Goal: Use online tool/utility: Utilize a website feature to perform a specific function

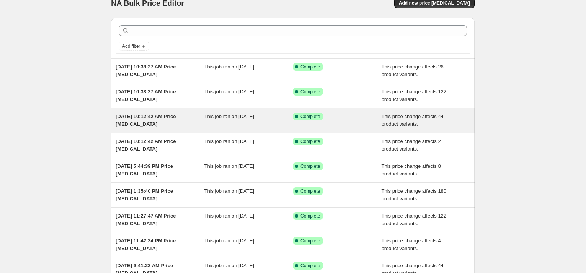
scroll to position [4, 0]
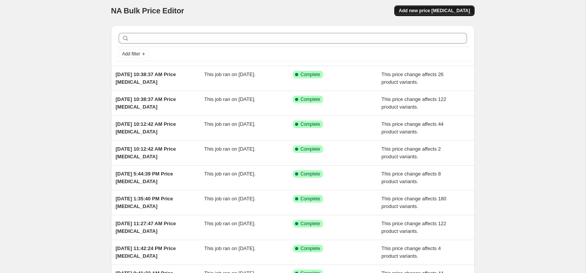
click at [427, 11] on span "Add new price [MEDICAL_DATA]" at bounding box center [434, 11] width 71 height 6
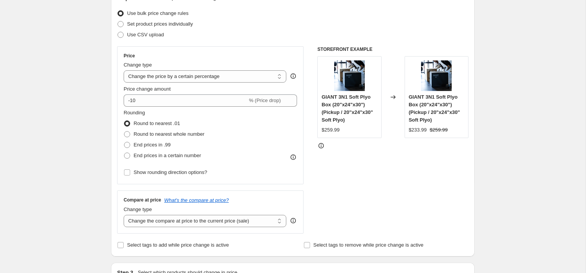
scroll to position [108, 0]
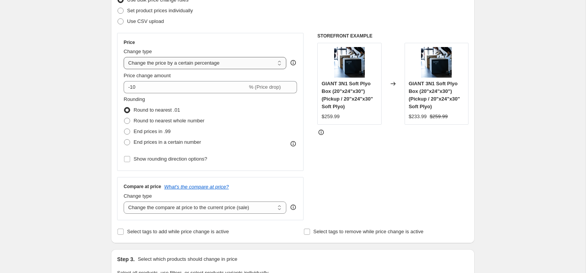
click at [218, 68] on select "Change the price to a certain amount Change the price by a certain amount Chang…" at bounding box center [205, 63] width 163 height 12
select select "pcap"
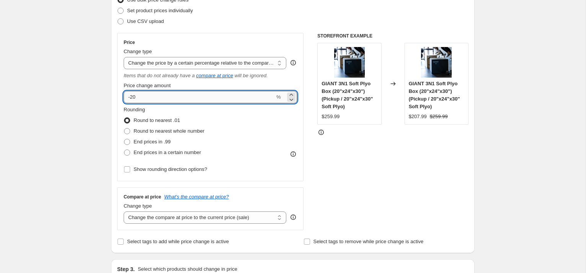
click at [157, 97] on input "-20" at bounding box center [199, 97] width 151 height 12
type input "-2"
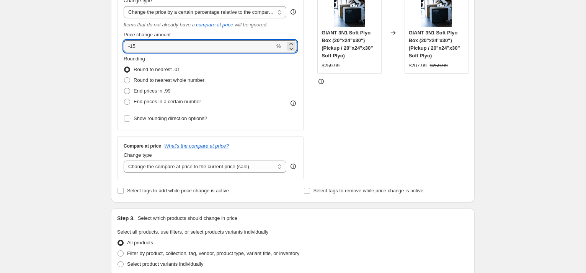
scroll to position [175, 0]
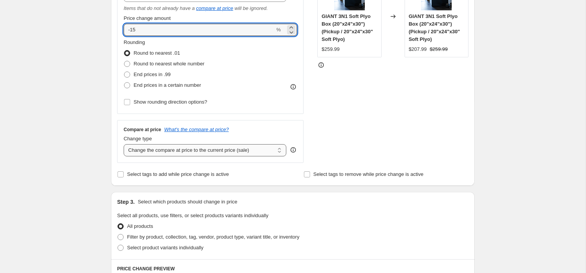
type input "-15"
click at [203, 145] on select "Change the compare at price to the current price (sale) Change the compare at p…" at bounding box center [205, 150] width 163 height 12
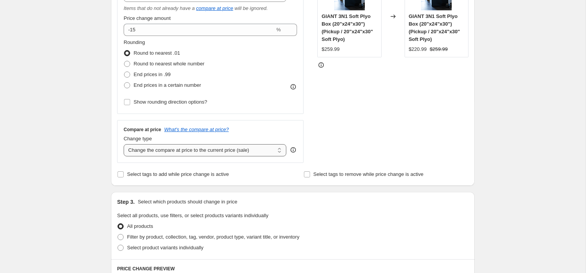
select select "no_change"
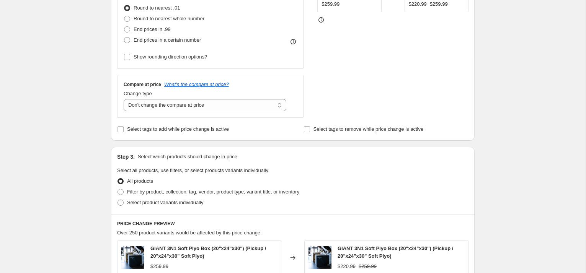
scroll to position [251, 0]
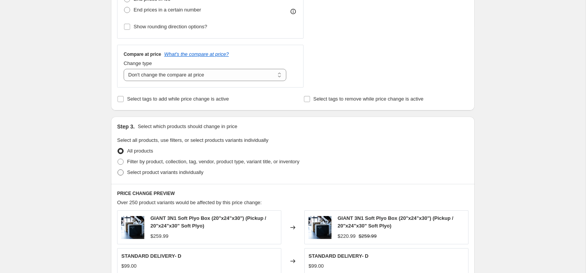
click at [152, 173] on span "Select product variants individually" at bounding box center [165, 173] width 76 height 6
click at [118, 170] on input "Select product variants individually" at bounding box center [118, 170] width 0 height 0
radio input "true"
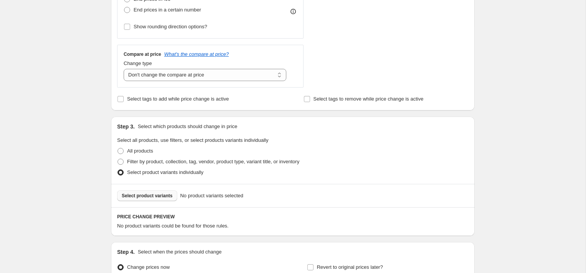
click at [157, 195] on span "Select product variants" at bounding box center [147, 196] width 51 height 6
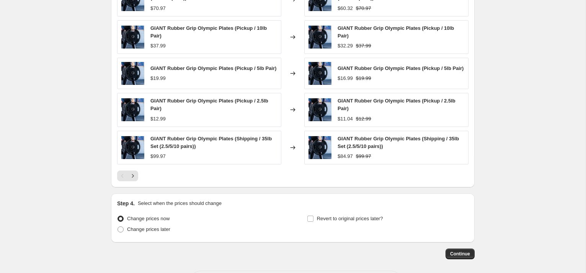
scroll to position [535, 0]
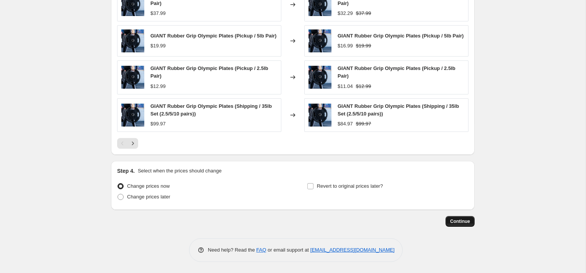
click at [461, 222] on span "Continue" at bounding box center [460, 222] width 20 height 6
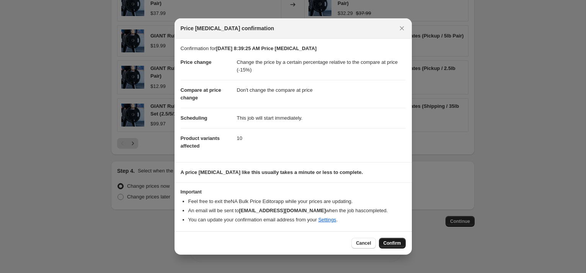
click at [385, 244] on span "Confirm" at bounding box center [393, 243] width 18 height 6
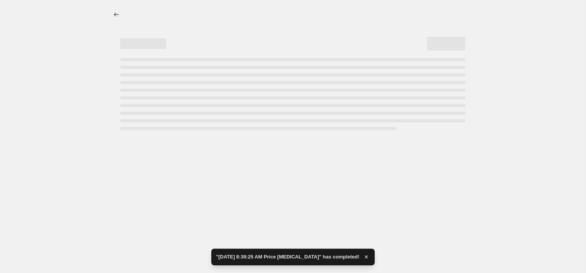
select select "pcap"
select select "no_change"
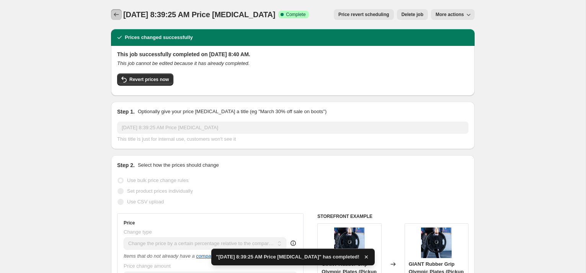
click at [118, 15] on icon "Price change jobs" at bounding box center [117, 15] width 8 height 8
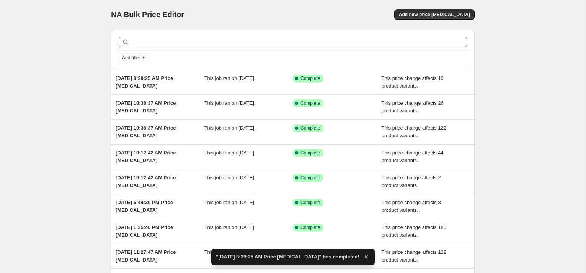
click at [459, 21] on div "NA Bulk Price Editor. This page is ready NA Bulk Price Editor Add new price [ME…" at bounding box center [293, 14] width 364 height 29
click at [459, 15] on span "Add new price [MEDICAL_DATA]" at bounding box center [434, 14] width 71 height 6
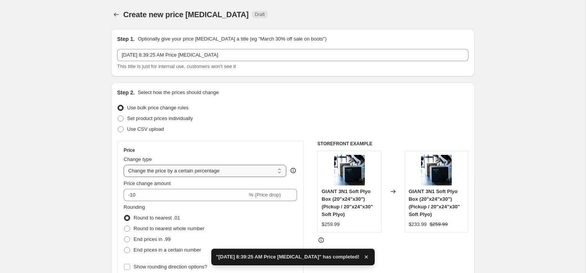
click at [177, 172] on select "Change the price to a certain amount Change the price by a certain amount Chang…" at bounding box center [205, 171] width 163 height 12
select select "pcap"
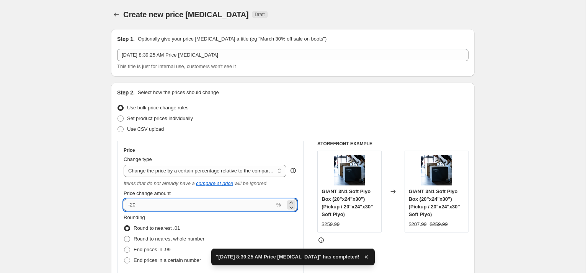
click at [141, 202] on input "-20" at bounding box center [199, 205] width 151 height 12
type input "-2"
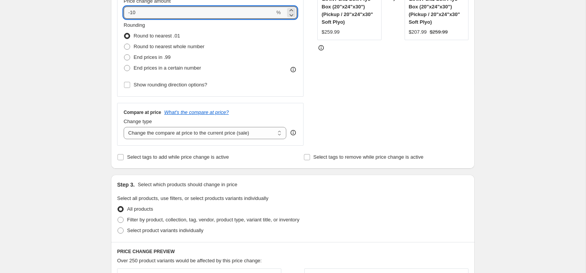
scroll to position [204, 0]
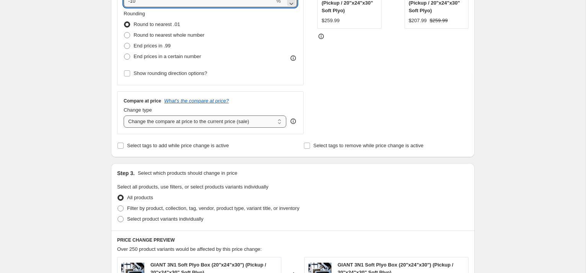
type input "-10"
click at [178, 122] on select "Change the compare at price to the current price (sale) Change the compare at p…" at bounding box center [205, 122] width 163 height 12
select select "no_change"
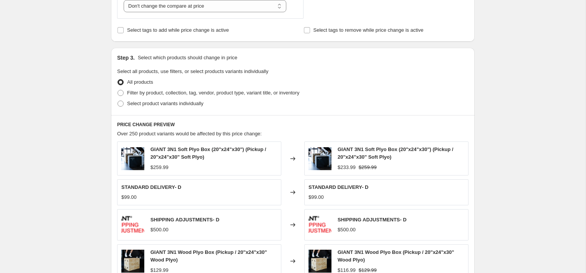
scroll to position [326, 0]
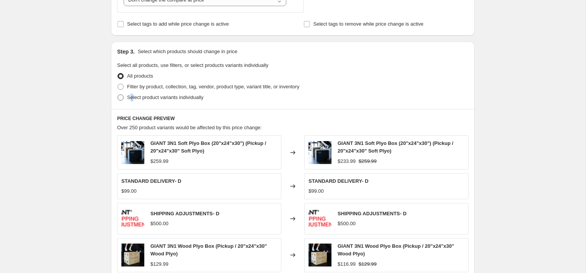
click at [132, 100] on span "Select product variants individually" at bounding box center [165, 98] width 76 height 8
click at [166, 98] on span "Select product variants individually" at bounding box center [165, 98] width 76 height 6
click at [118, 95] on input "Select product variants individually" at bounding box center [118, 95] width 0 height 0
radio input "true"
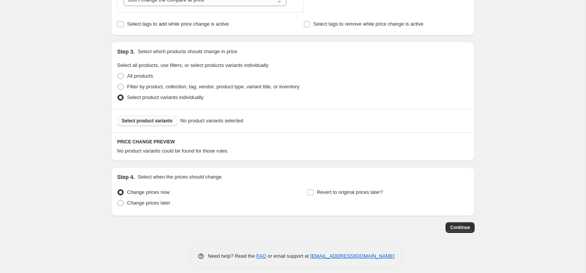
click at [162, 116] on button "Select product variants" at bounding box center [147, 121] width 60 height 11
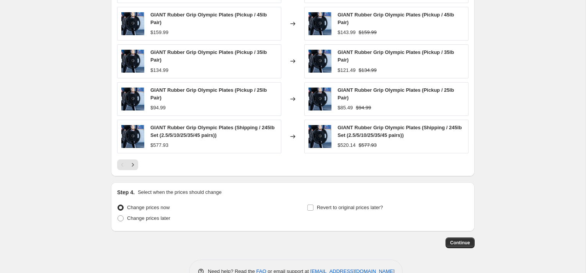
scroll to position [535, 0]
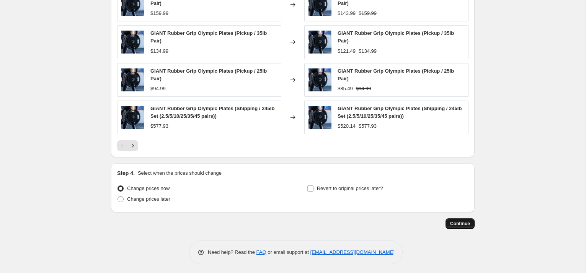
click at [456, 224] on span "Continue" at bounding box center [460, 224] width 20 height 6
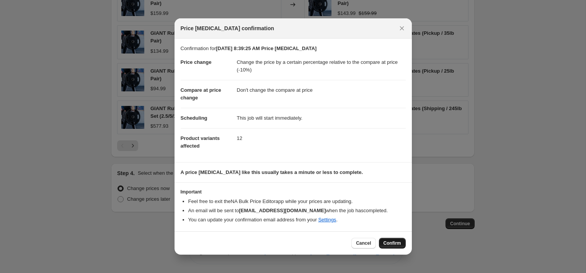
click at [387, 241] on span "Confirm" at bounding box center [393, 243] width 18 height 6
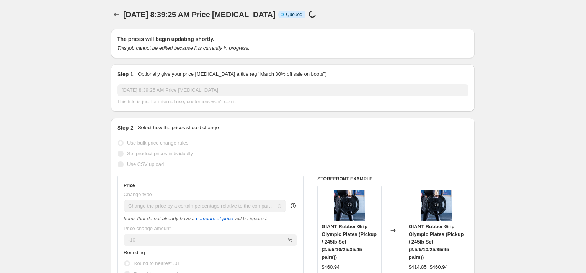
select select "pcap"
select select "no_change"
